Goal: Task Accomplishment & Management: Manage account settings

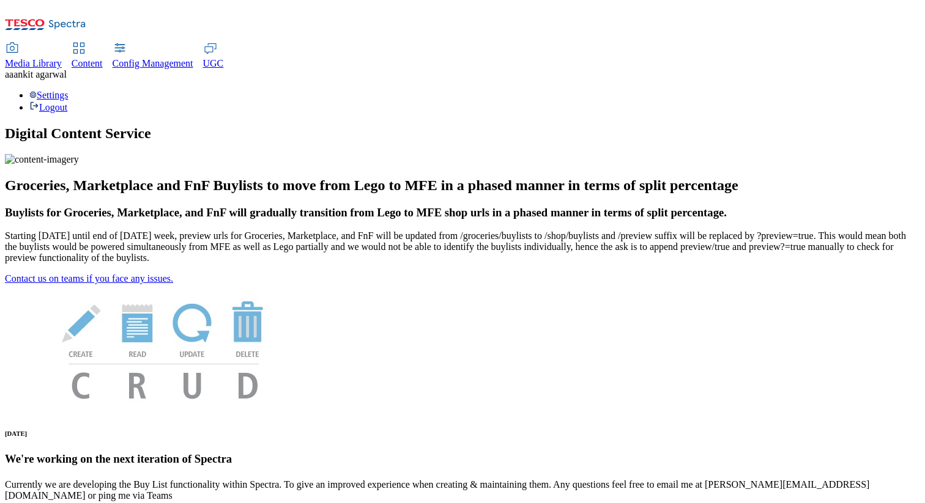
click at [67, 69] on span "[PERSON_NAME]" at bounding box center [39, 74] width 53 height 10
click at [892, 90] on div "Settings Logout" at bounding box center [462, 101] width 915 height 23
click at [69, 90] on link "Settings" at bounding box center [48, 95] width 39 height 10
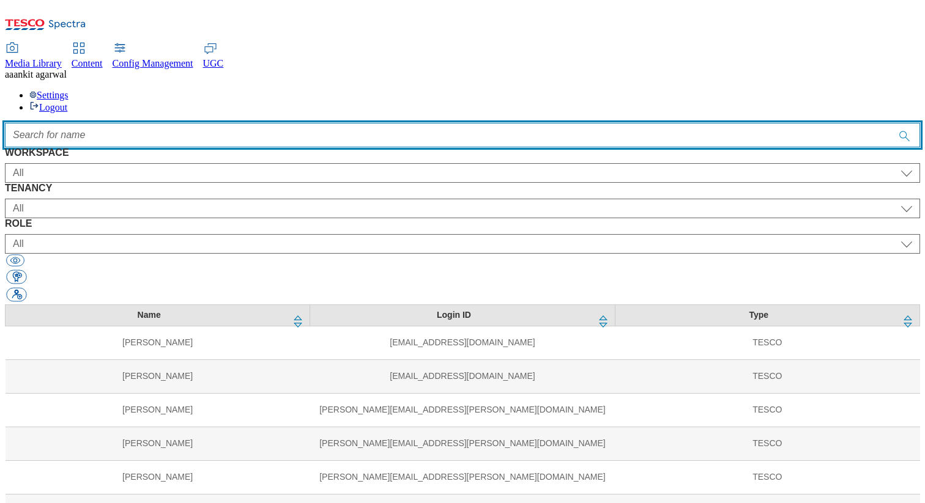
click at [504, 123] on input "Accessible label text" at bounding box center [462, 135] width 915 height 24
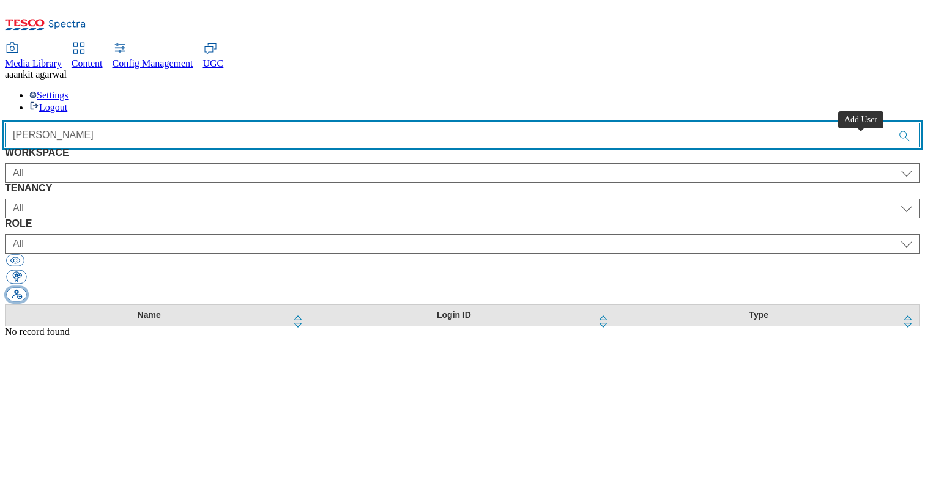
type input "[PERSON_NAME]"
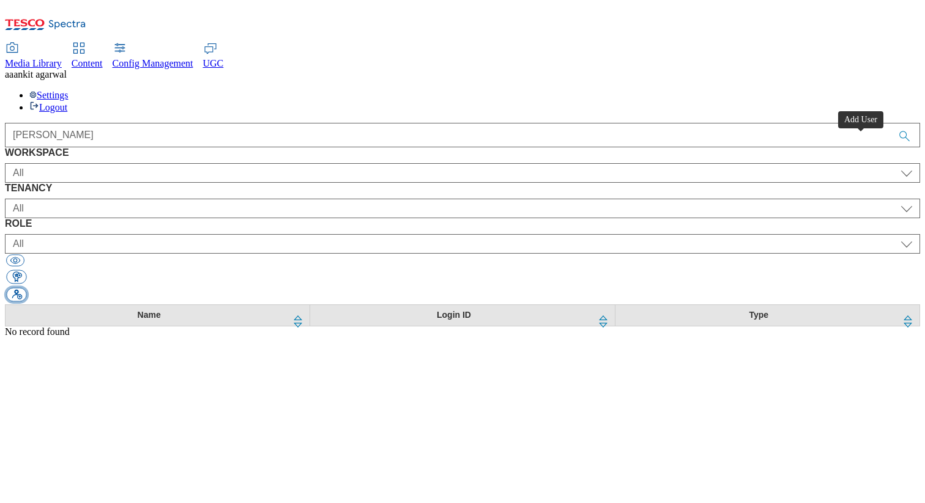
click at [26, 288] on button "button" at bounding box center [16, 295] width 20 height 14
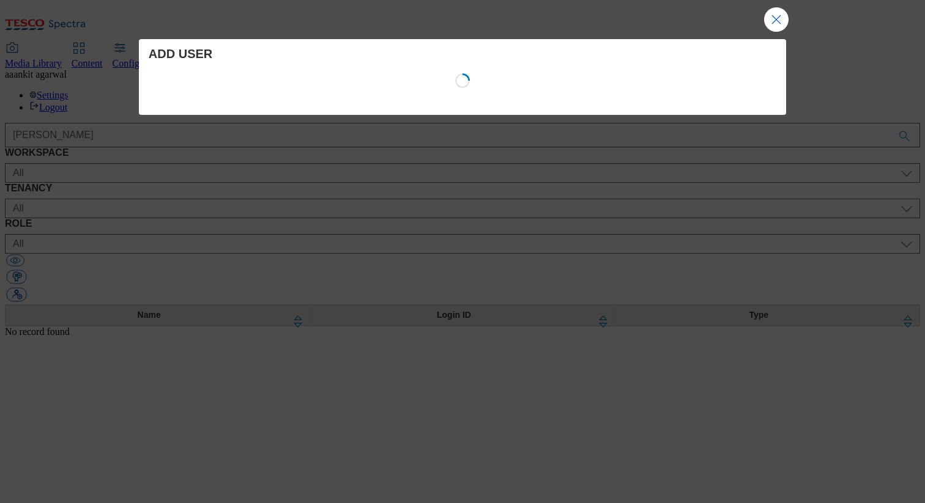
select select "Content"
select select "CZ"
select select "content_designer"
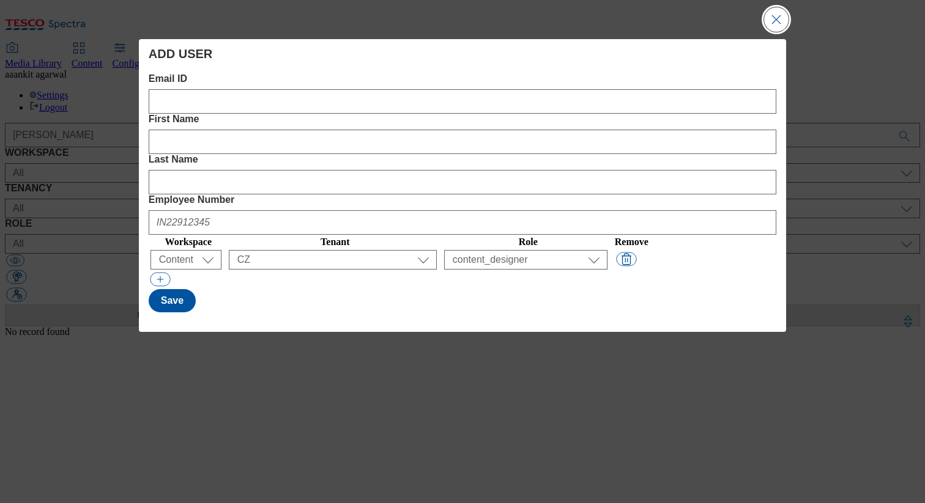
click at [775, 19] on button "Close Modal" at bounding box center [776, 19] width 24 height 24
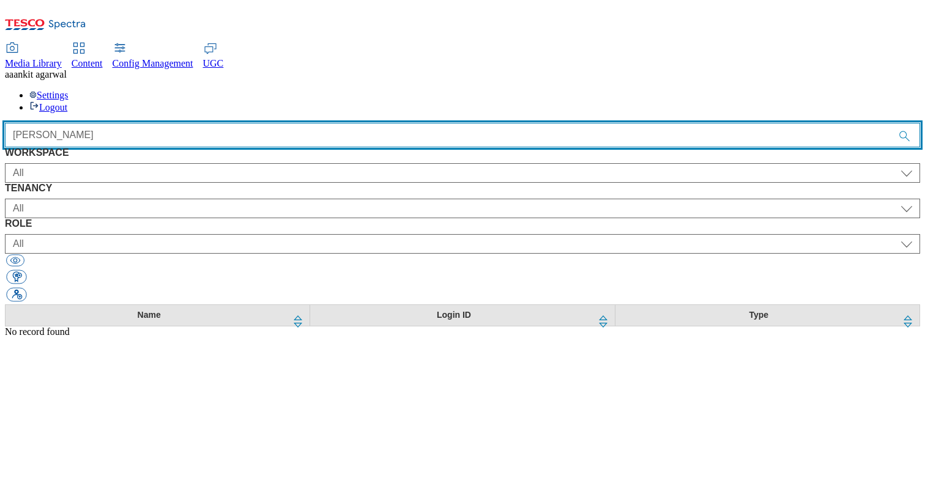
click at [449, 123] on input "[PERSON_NAME]" at bounding box center [462, 135] width 915 height 24
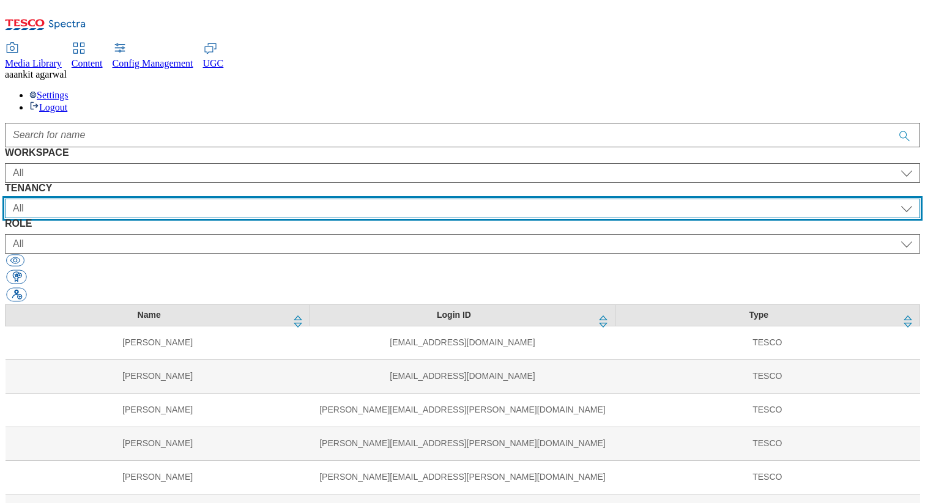
click at [398, 199] on select "All ALL All all CE Clubcard Boost UK Clubcard Marketing Clubcard ROI clubcard-b…" at bounding box center [462, 209] width 915 height 20
click at [262, 199] on select "All ALL All all CE Clubcard Boost UK Clubcard Marketing Clubcard ROI clubcard-b…" at bounding box center [462, 209] width 915 height 20
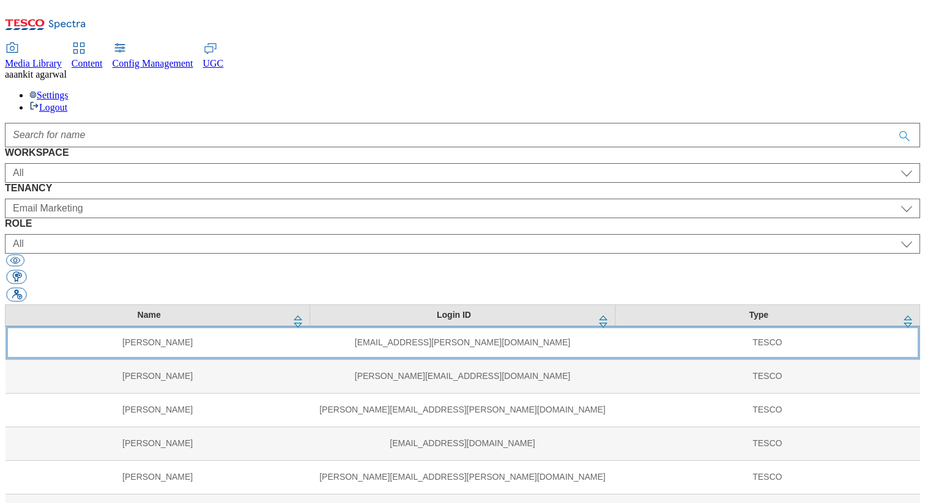
click at [391, 326] on td "[EMAIL_ADDRESS][PERSON_NAME][DOMAIN_NAME]" at bounding box center [462, 343] width 305 height 34
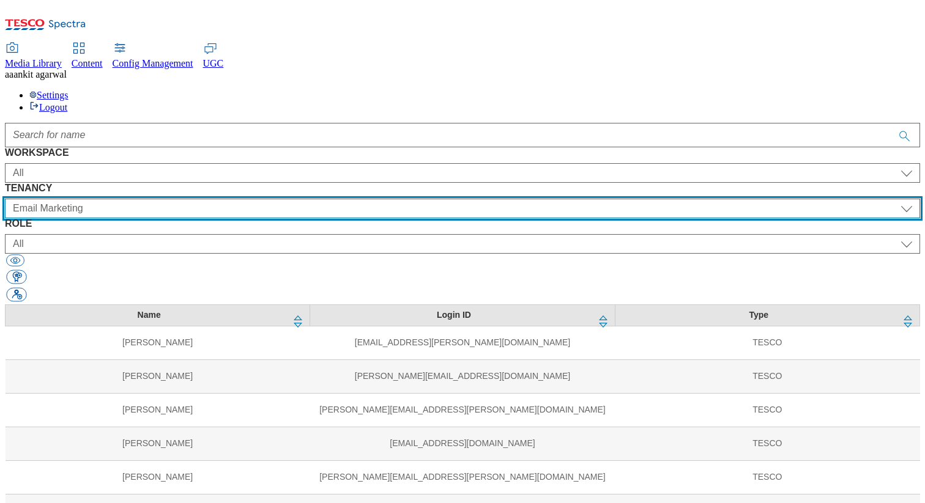
click at [339, 199] on select "All ALL All all CE Clubcard Boost UK Clubcard Marketing Clubcard ROI clubcard-b…" at bounding box center [462, 209] width 915 height 20
select select "flare-emails"
click at [262, 199] on select "All ALL All all CE Clubcard Boost UK Clubcard Marketing Clubcard ROI clubcard-b…" at bounding box center [462, 209] width 915 height 20
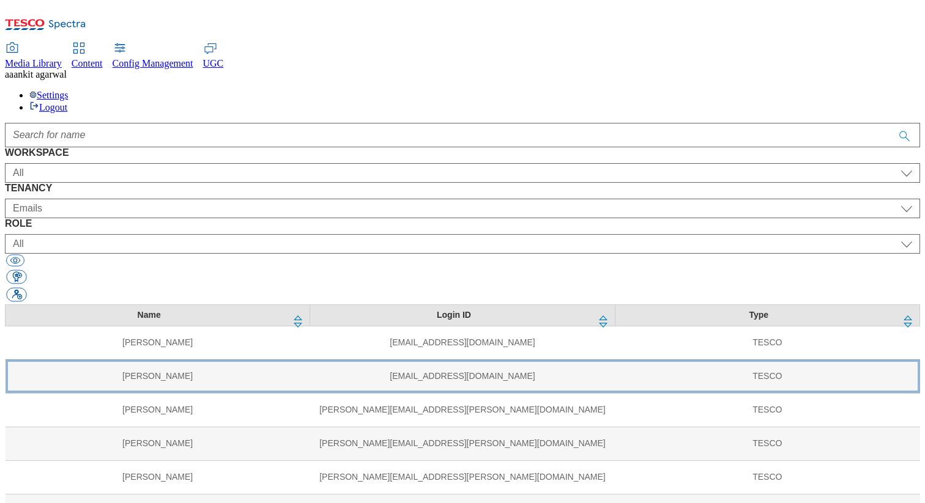
click at [320, 360] on td "[EMAIL_ADDRESS][DOMAIN_NAME]" at bounding box center [462, 377] width 305 height 34
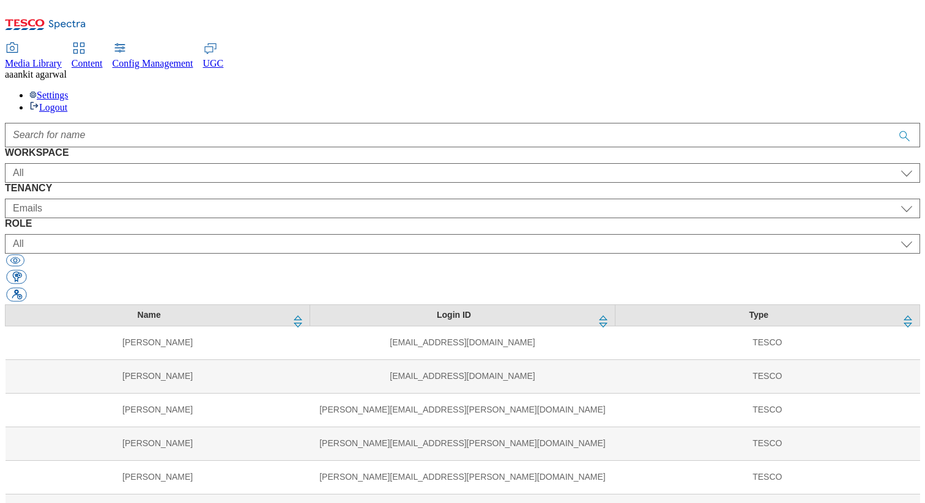
click at [62, 58] on span "Media Library" at bounding box center [33, 63] width 57 height 10
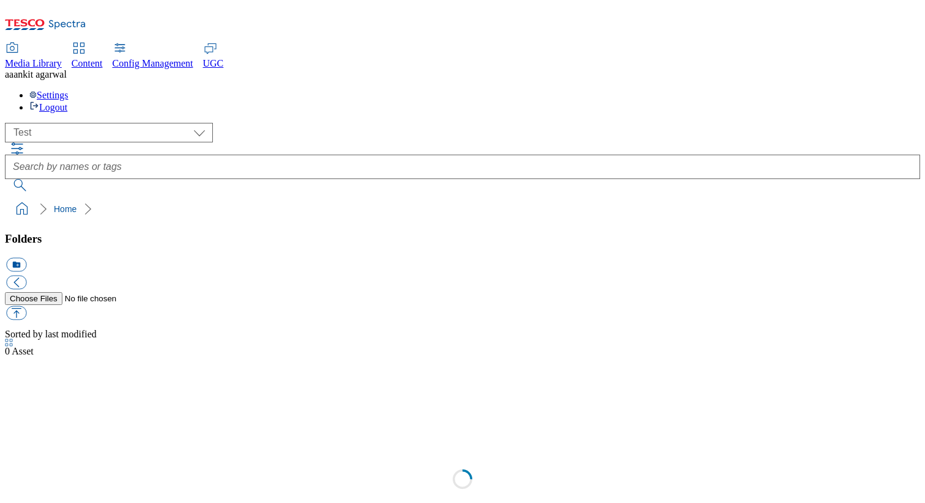
scroll to position [1, 0]
click at [120, 123] on select "All all CE Clubcard Boost UK Clubcard Marketing Clubcard ROI clubcard-boost-uk …" at bounding box center [109, 133] width 208 height 20
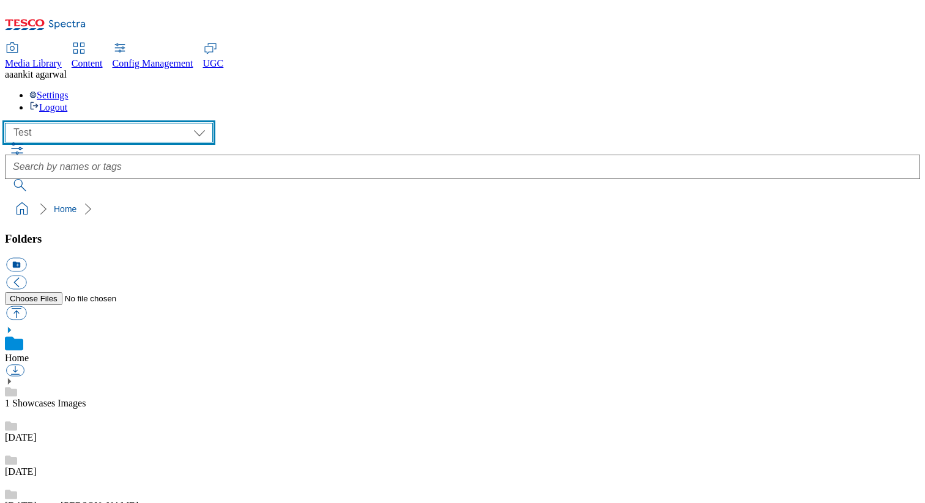
click at [9, 123] on select "All all CE Clubcard Boost UK Clubcard Marketing Clubcard ROI clubcard-boost-uk …" at bounding box center [109, 133] width 208 height 20
click at [111, 123] on select "All all CE Clubcard Boost UK Clubcard Marketing Clubcard ROI clubcard-boost-uk …" at bounding box center [109, 133] width 208 height 20
click at [9, 123] on select "All all CE Clubcard Boost UK Clubcard Marketing Clubcard ROI clubcard-boost-uk …" at bounding box center [109, 133] width 208 height 20
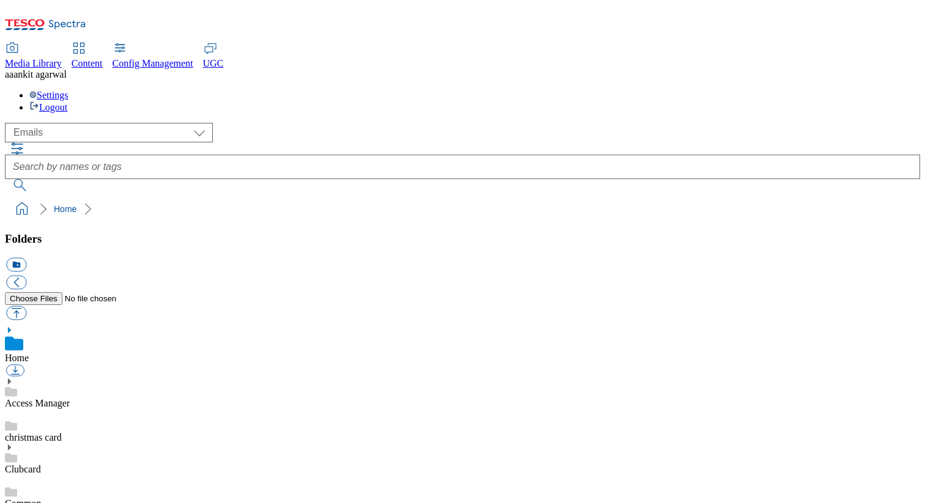
click at [160, 123] on div "( optional ) All all CE Clubcard Boost UK Clubcard Marketing Clubcard ROI clubc…" at bounding box center [462, 133] width 915 height 20
click at [151, 123] on select "All all CE Clubcard Boost UK Clubcard Marketing Clubcard ROI clubcard-boost-uk …" at bounding box center [109, 133] width 208 height 20
select select "flare-email-mktg"
click at [9, 123] on select "All all CE Clubcard Boost UK Clubcard Marketing Clubcard ROI clubcard-boost-uk …" at bounding box center [109, 133] width 208 height 20
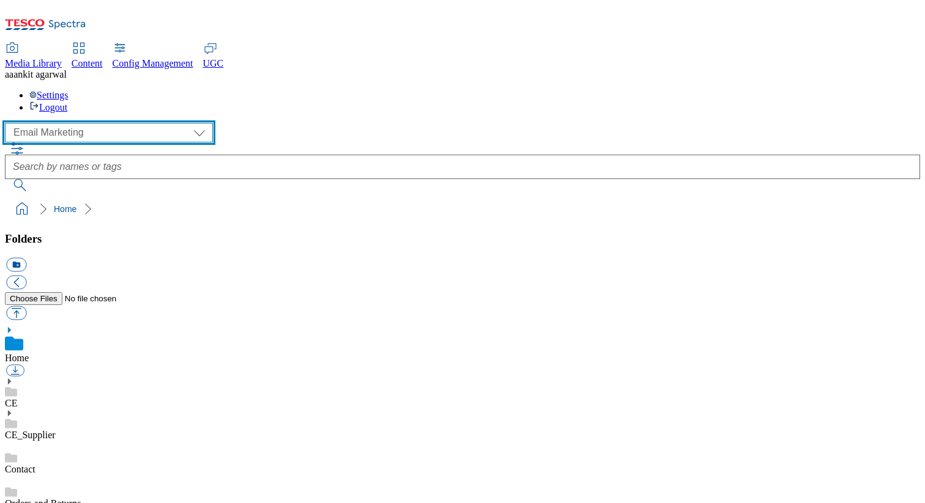
scroll to position [247, 0]
click at [67, 69] on span "[PERSON_NAME]" at bounding box center [39, 74] width 53 height 10
click at [875, 90] on div "Settings Logout" at bounding box center [462, 101] width 915 height 23
click at [848, 90] on ul "Settings Logout" at bounding box center [462, 101] width 915 height 23
click at [869, 90] on div "Settings Logout" at bounding box center [462, 101] width 915 height 23
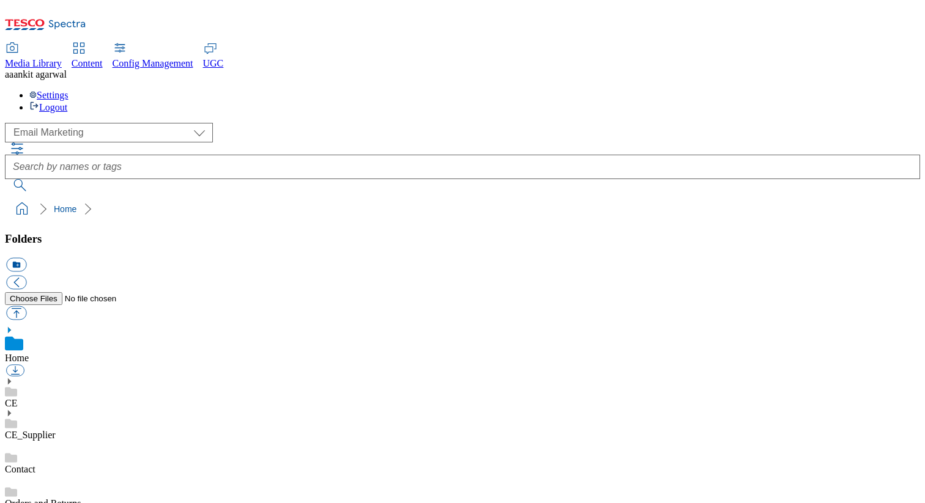
click at [69, 90] on link "Settings" at bounding box center [48, 95] width 39 height 10
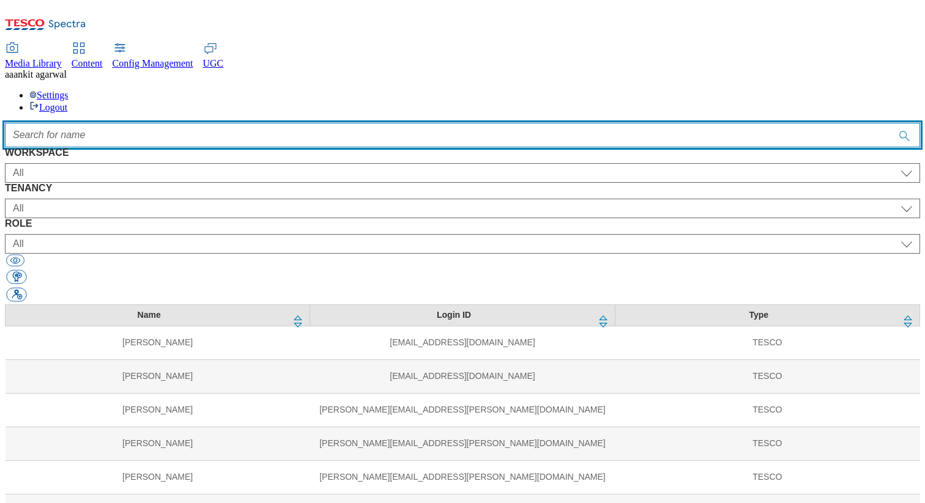
click at [464, 123] on input "Accessible label text" at bounding box center [462, 135] width 915 height 24
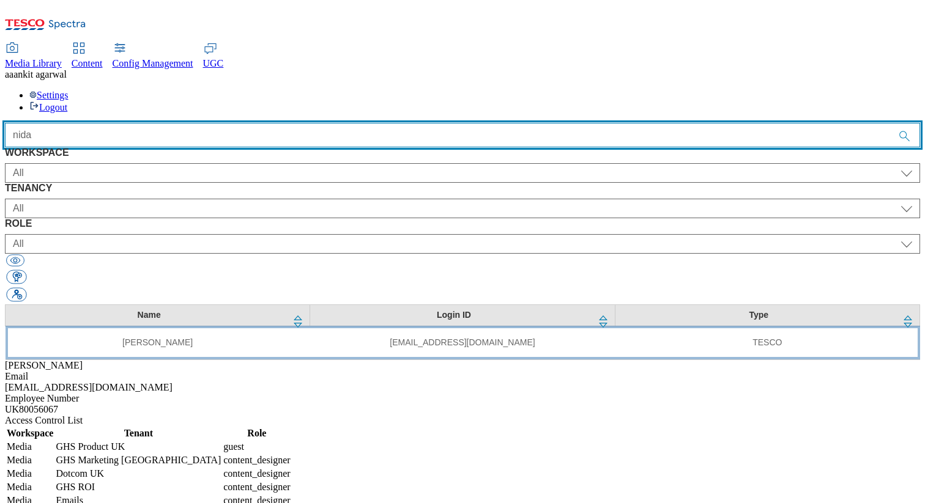
type input "nida"
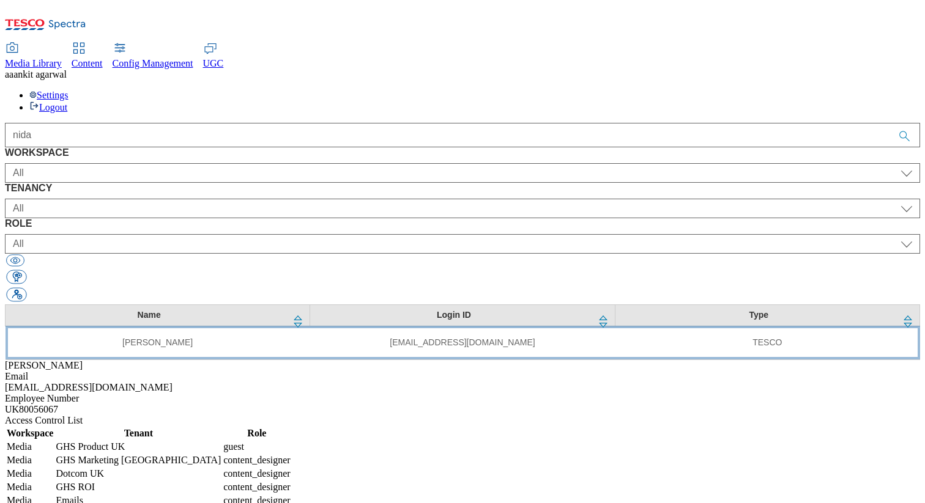
click at [615, 326] on td "TESCO" at bounding box center [767, 343] width 305 height 34
click at [351, 326] on td "[EMAIL_ADDRESS][DOMAIN_NAME]" at bounding box center [462, 343] width 305 height 34
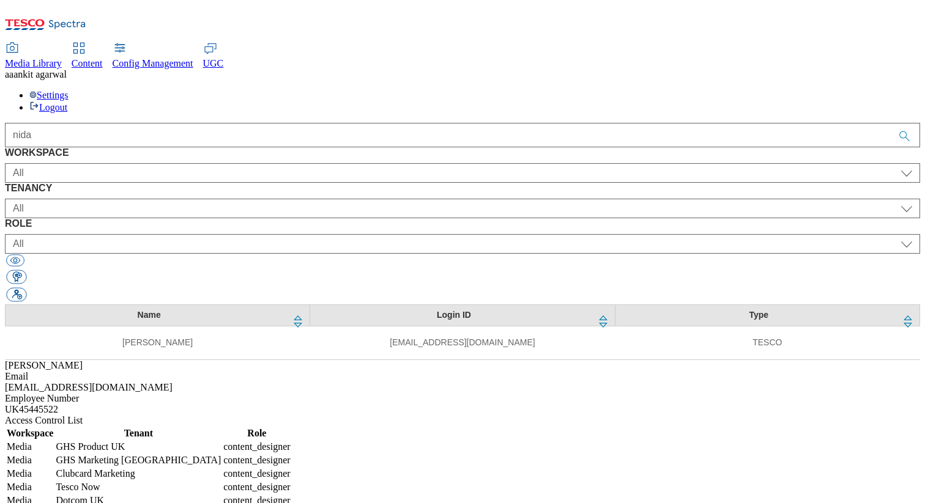
select select "Media"
select select "flare-ghs"
select select "content_designer"
select select "Media"
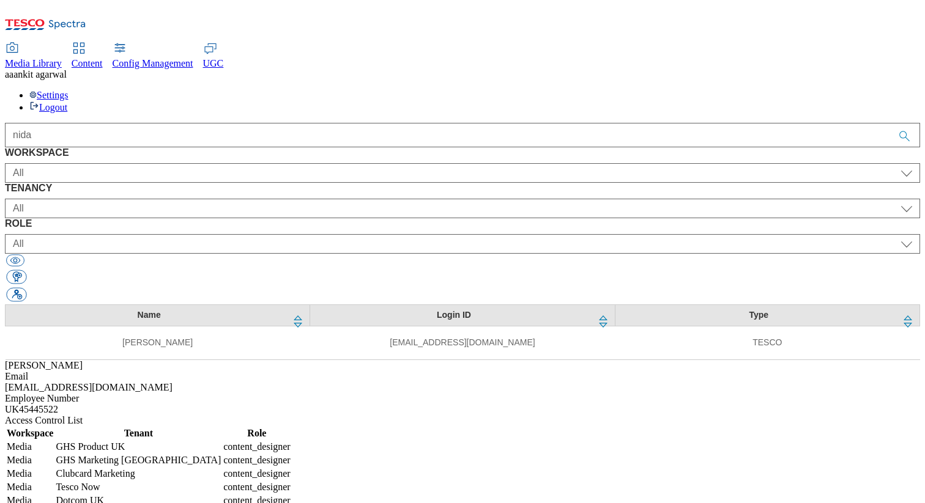
select select "flare-ghs-mktg"
select select "content_designer"
select select "Media"
select select "flare-clubcard-mktg"
select select "content_designer"
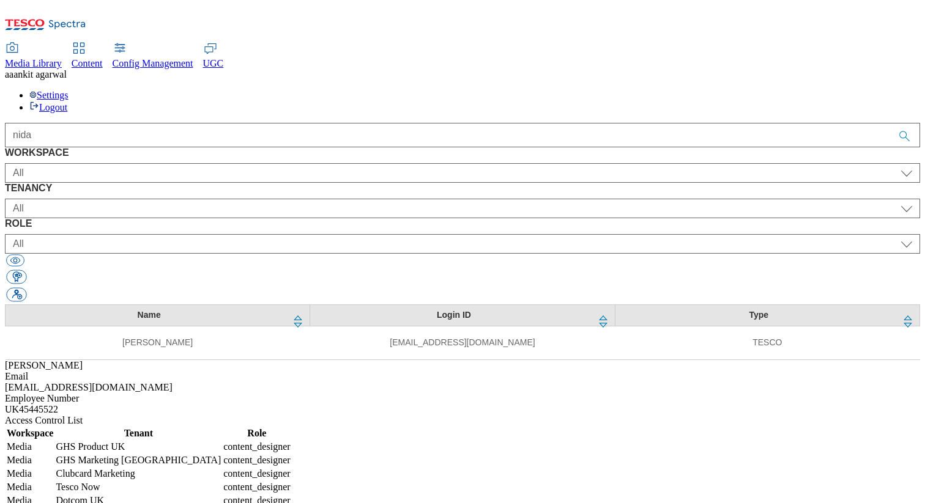
select select "Media"
select select "flare-tesconow"
select select "content_designer"
select select "Media"
select select "flare-homepage"
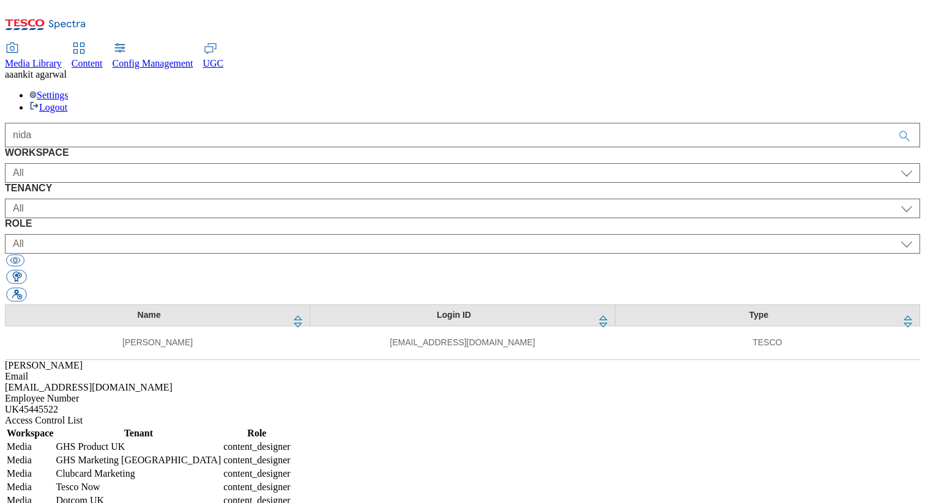
select select "content_designer"
select select "Media"
select select "flare-ghs-roi"
select select "content_designer"
select select "Media"
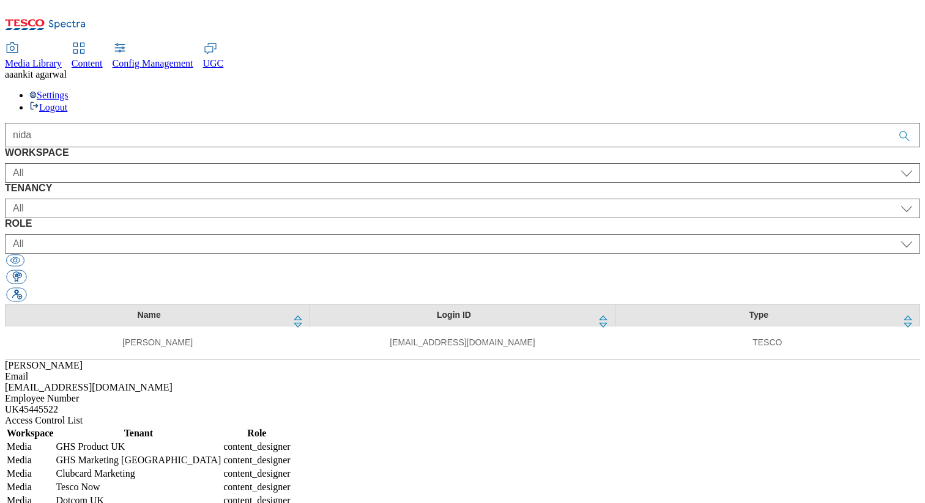
select select "flare-email-mktg"
select select "content_designer"
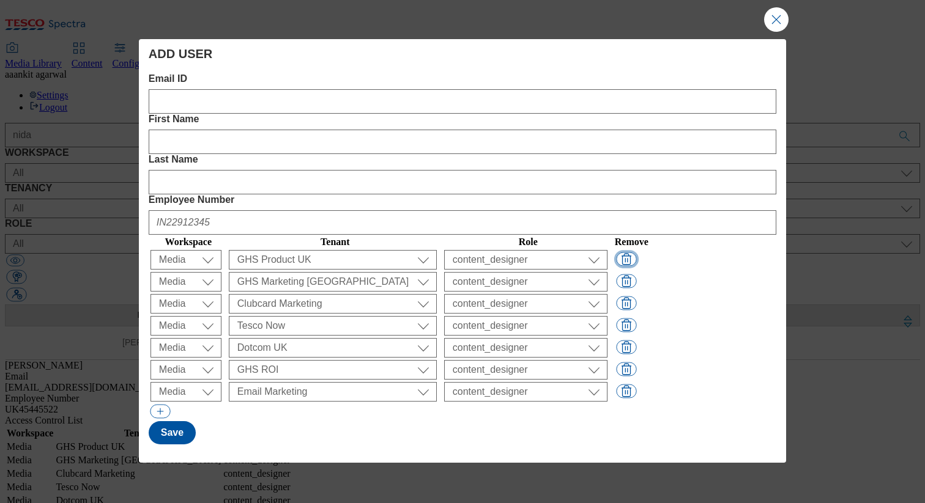
click at [636, 252] on button "Modal" at bounding box center [626, 259] width 20 height 14
select select "flare-ghs-mktg"
select select "flare-clubcard-mktg"
select select "flare-tesconow"
select select "flare-homepage"
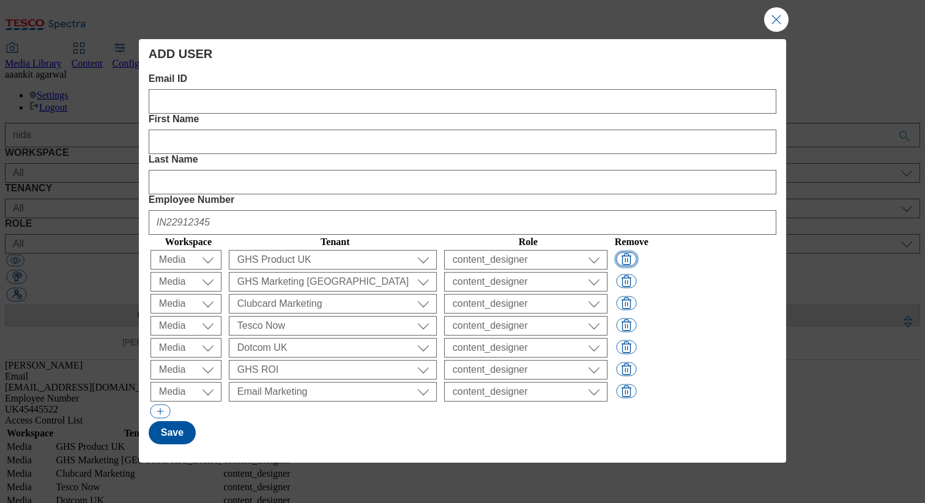
select select "flare-ghs-roi"
select select "flare-email-mktg"
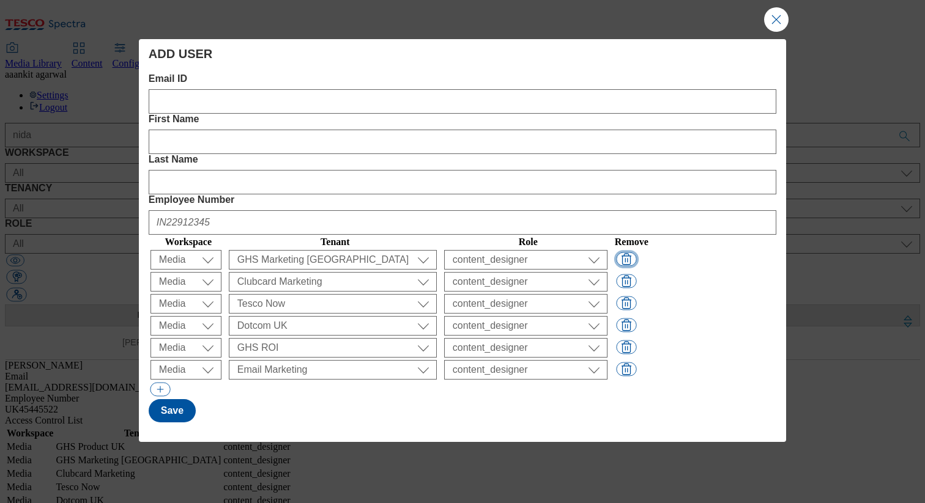
click at [636, 252] on button "Modal" at bounding box center [626, 259] width 20 height 14
select select "flare-clubcard-mktg"
select select "flare-tesconow"
select select "flare-homepage"
select select "flare-ghs-roi"
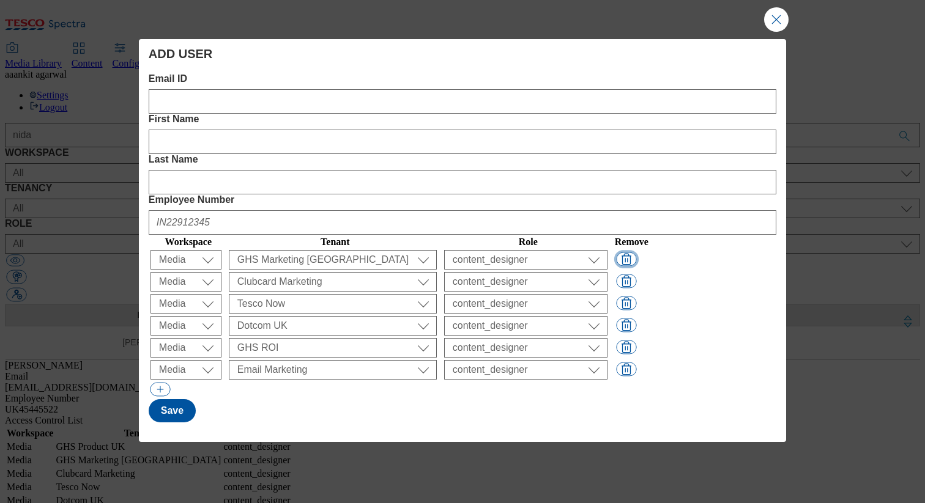
select select "flare-email-mktg"
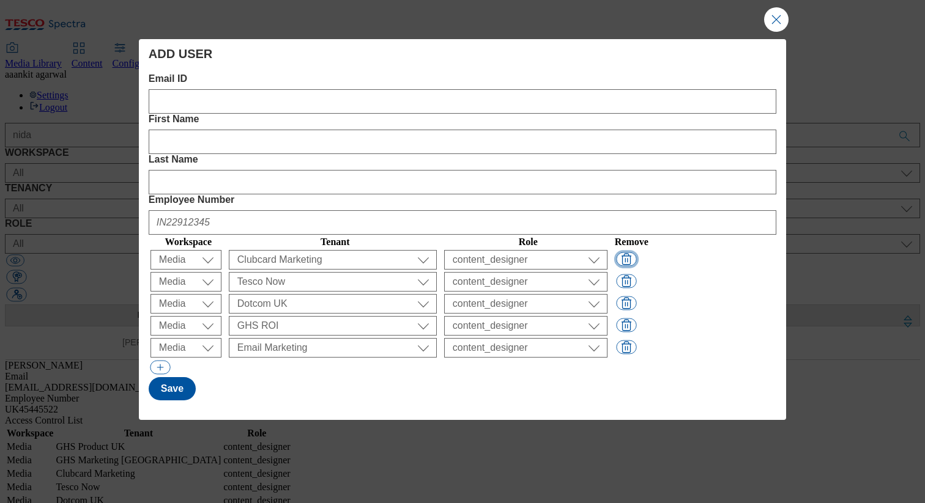
click at [636, 252] on button "Modal" at bounding box center [626, 259] width 20 height 14
select select "flare-tesconow"
select select "flare-homepage"
select select "flare-ghs-roi"
select select "flare-email-mktg"
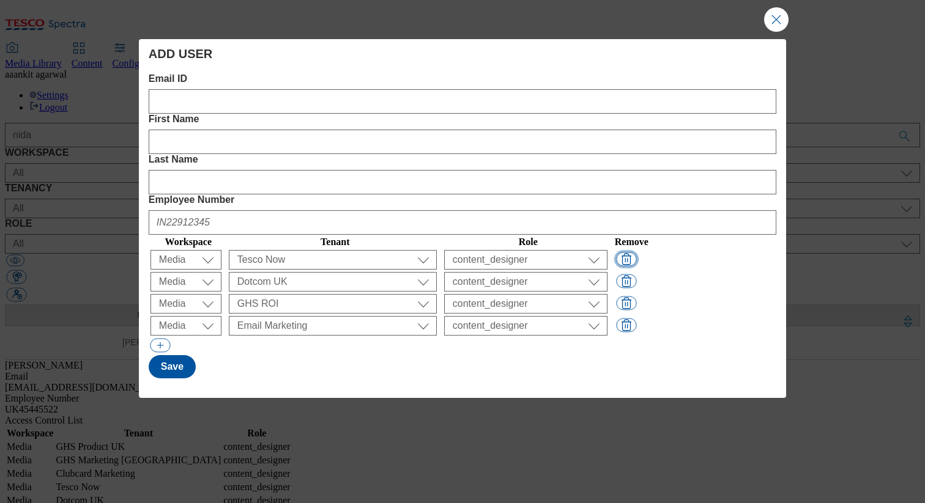
click at [636, 252] on button "Modal" at bounding box center [626, 259] width 20 height 14
select select "flare-homepage"
select select "flare-ghs-roi"
select select "flare-email-mktg"
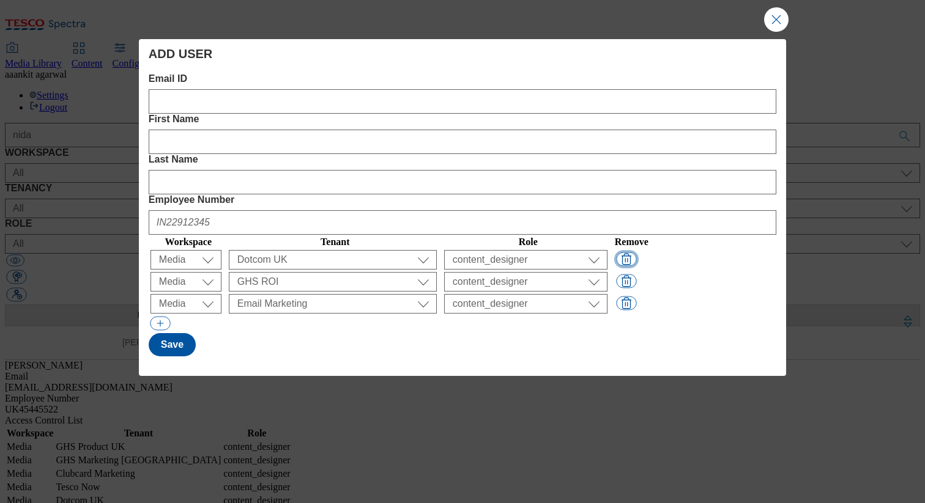
click at [636, 252] on button "Modal" at bounding box center [626, 259] width 20 height 14
select select "flare-ghs-roi"
select select "flare-email-mktg"
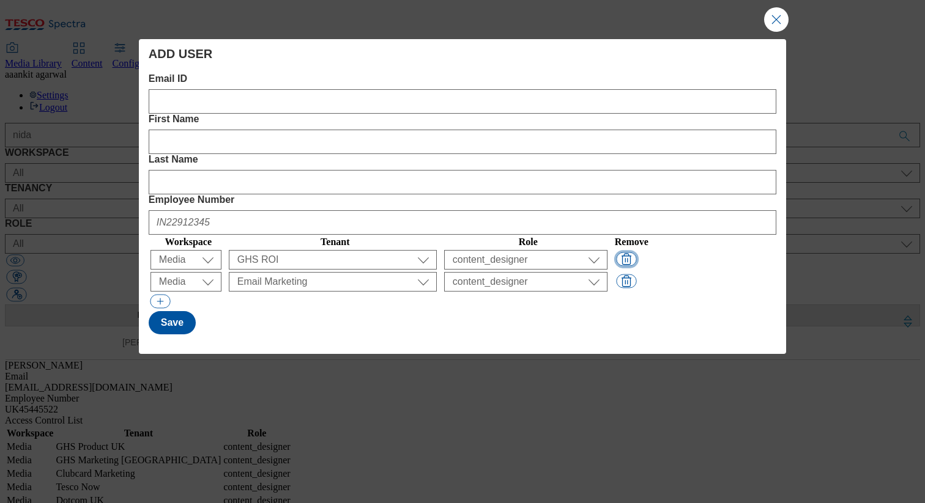
click at [636, 252] on button "Modal" at bounding box center [626, 259] width 20 height 14
select select "flare-email-mktg"
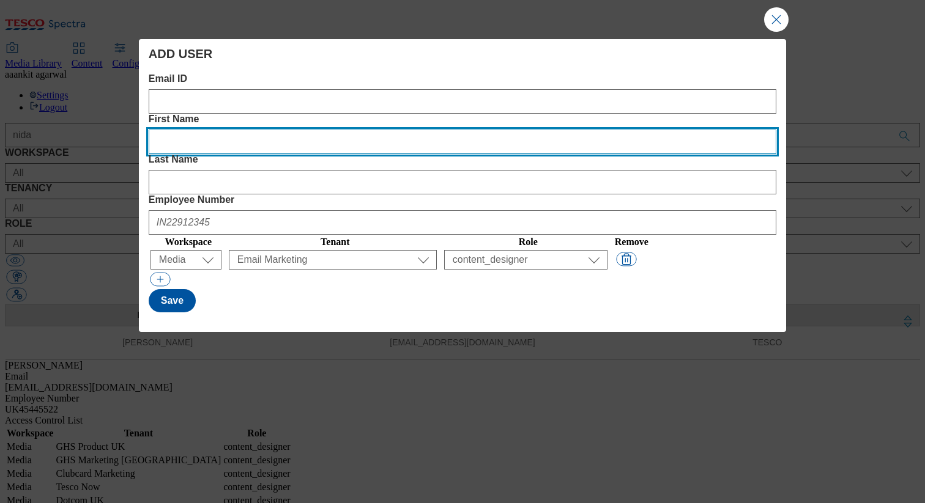
click at [332, 130] on Name "First Name" at bounding box center [463, 142] width 628 height 24
paste Name "Tamas"
type Name "Tamas"
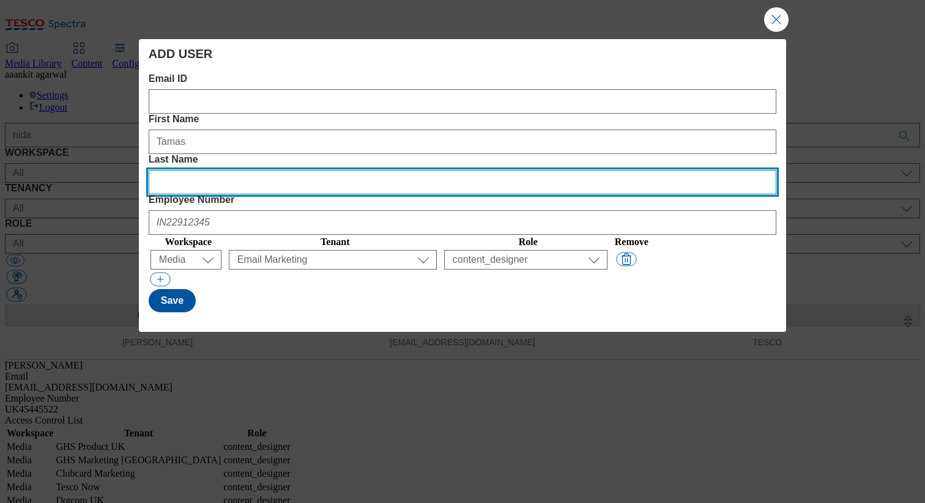
click at [506, 170] on Name "Last Name" at bounding box center [463, 182] width 628 height 24
paste Name "[PERSON_NAME]"
type Name "[PERSON_NAME]"
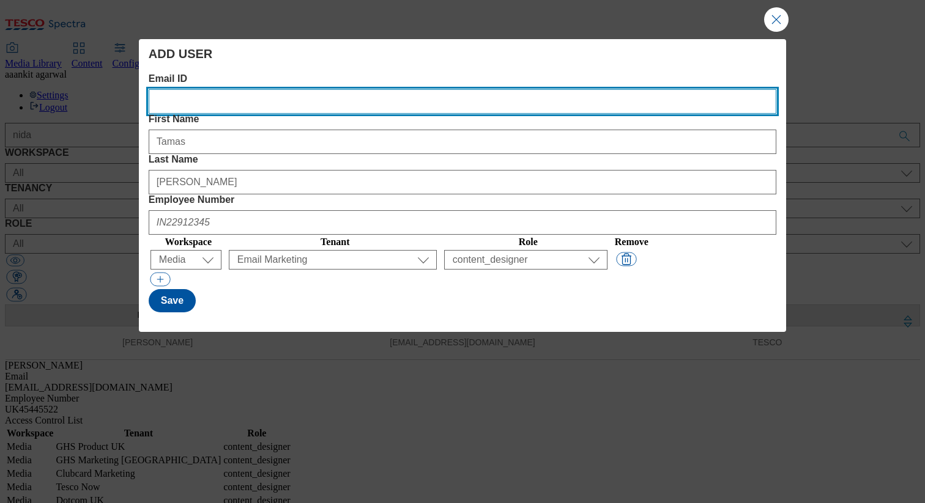
click at [167, 103] on ID "Email ID" at bounding box center [463, 101] width 628 height 24
paste ID "[EMAIL_ADDRESS][PERSON_NAME][DOMAIN_NAME]"
type ID "[EMAIL_ADDRESS][PERSON_NAME][DOMAIN_NAME]"
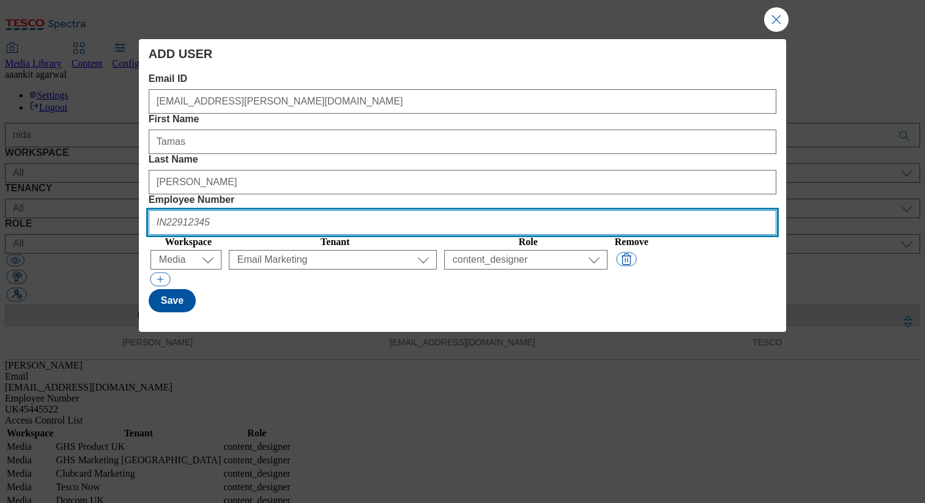
click at [664, 210] on Number "Employee Number" at bounding box center [463, 222] width 628 height 24
paste Number "HU901480"
type Number "HU901480"
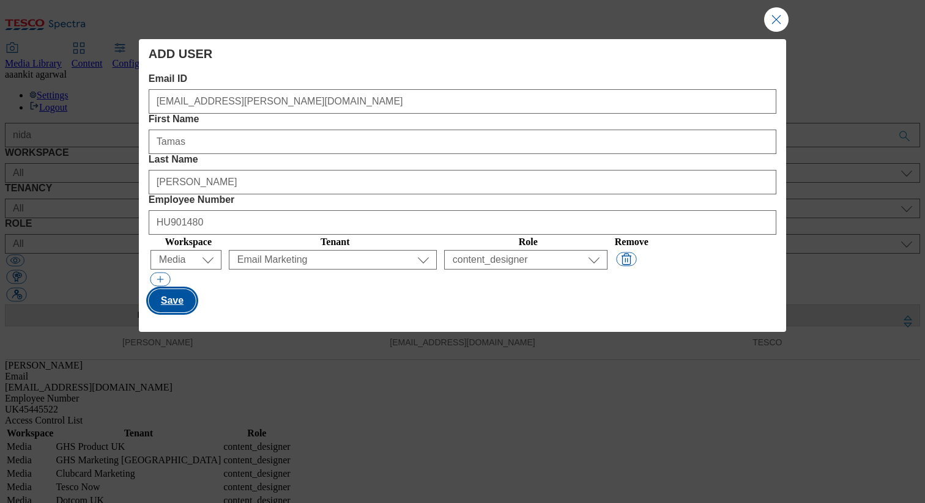
click at [191, 289] on button "Save" at bounding box center [172, 300] width 47 height 23
select select "flare-ghs"
select select "Media"
select select "flare-ghs-mktg"
select select "content_designer"
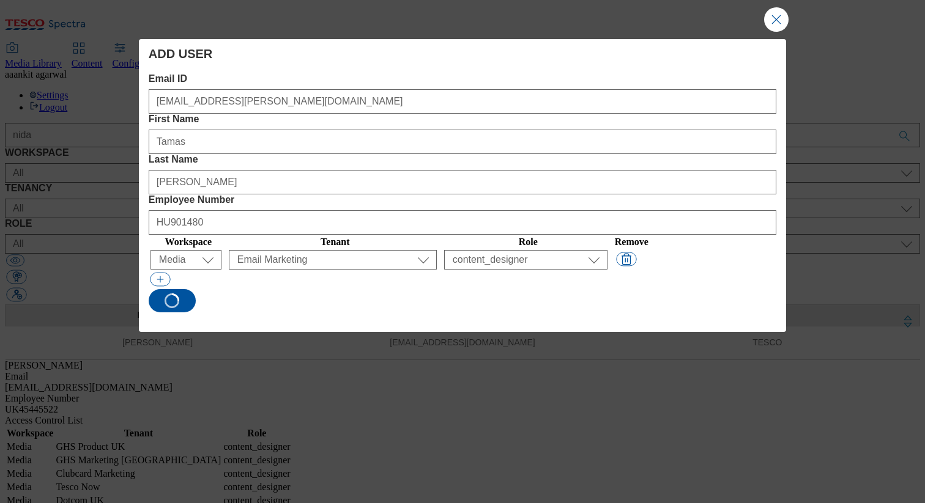
select select "Media"
select select "flare-clubcard-mktg"
select select "content_designer"
select select "Media"
select select "flare-tesconow"
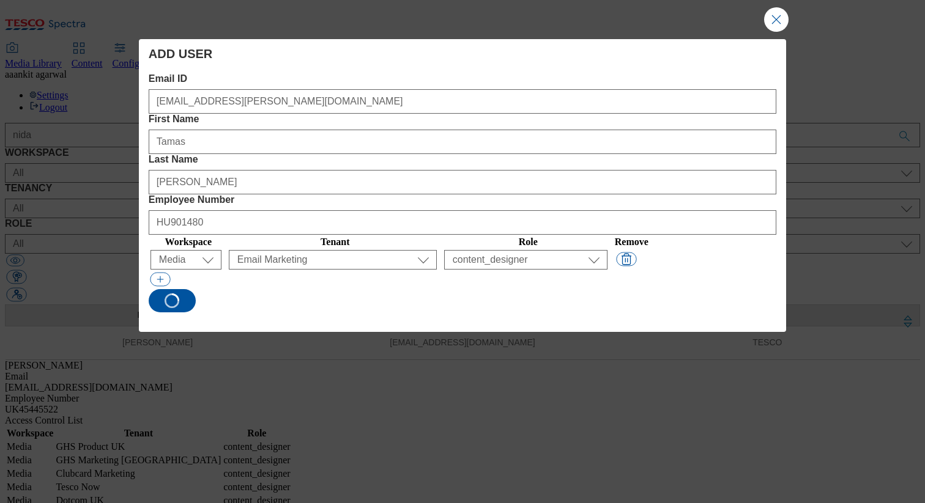
select select "content_designer"
select select "Media"
select select "flare-homepage"
select select "content_designer"
select select "Media"
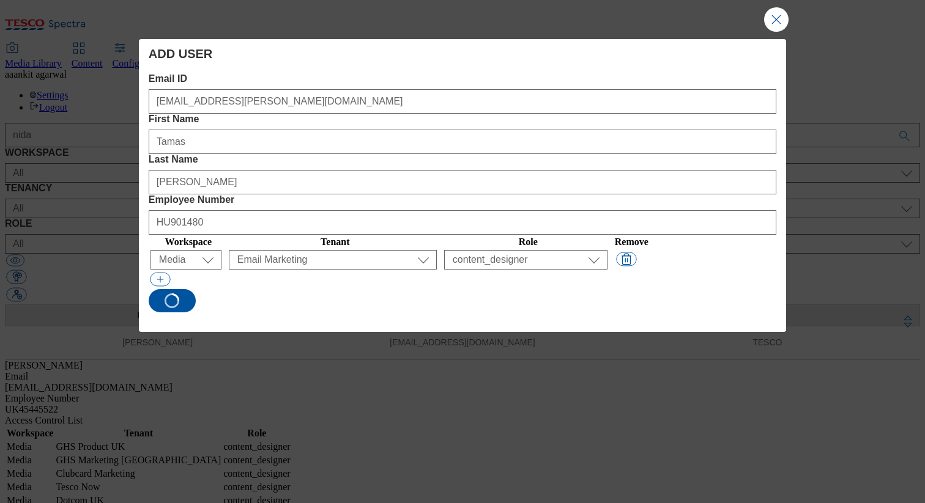
select select "flare-ghs-roi"
select select "content_designer"
select select "Media"
select select "flare-email-mktg"
select select "content_designer"
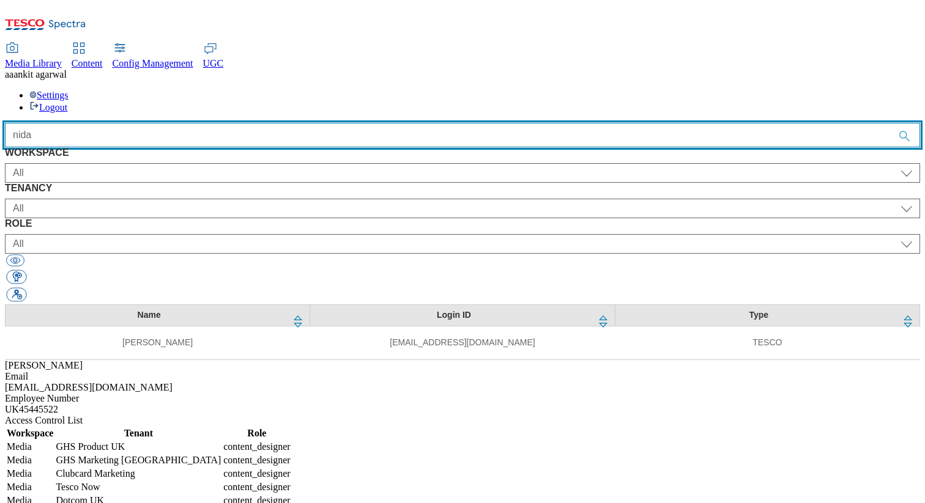
click at [500, 123] on input "nida" at bounding box center [462, 135] width 915 height 24
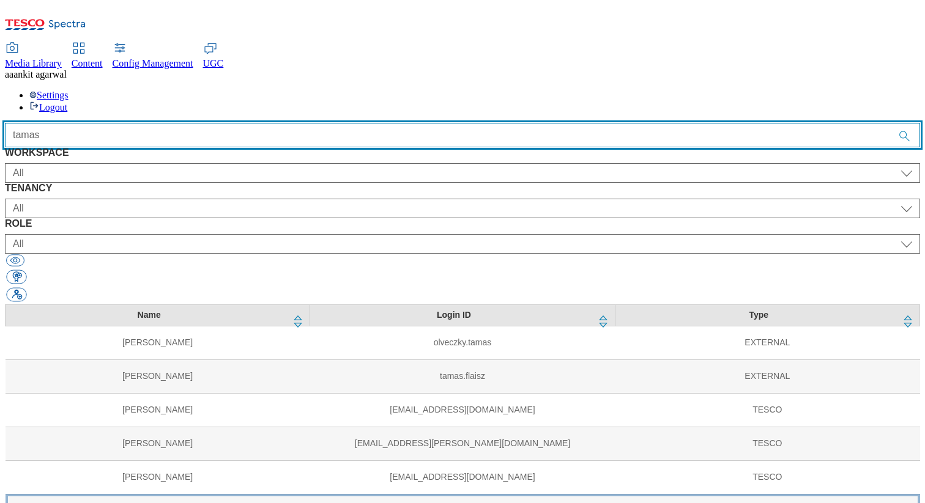
type input "tamas"
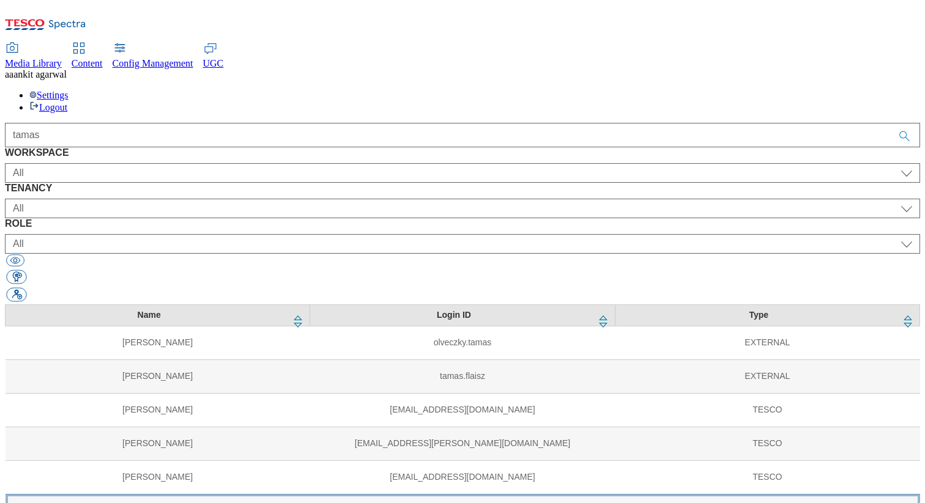
click at [147, 494] on td "[PERSON_NAME]" at bounding box center [158, 511] width 305 height 34
